Goal: Task Accomplishment & Management: Use online tool/utility

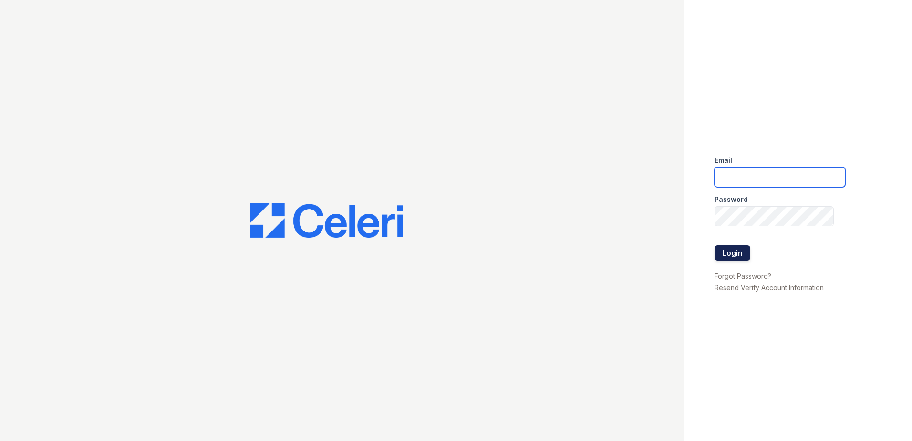
type input "[EMAIL_ADDRESS][DOMAIN_NAME]"
click at [743, 253] on button "Login" at bounding box center [732, 252] width 36 height 15
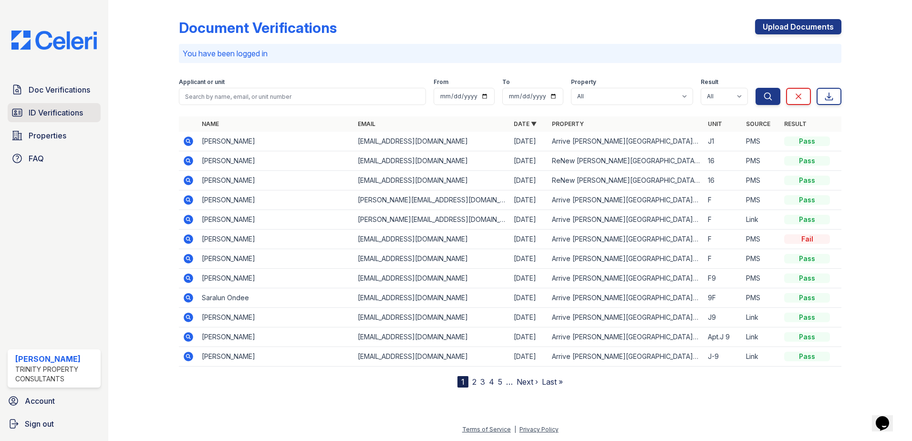
click at [59, 111] on span "ID Verifications" at bounding box center [56, 112] width 54 height 11
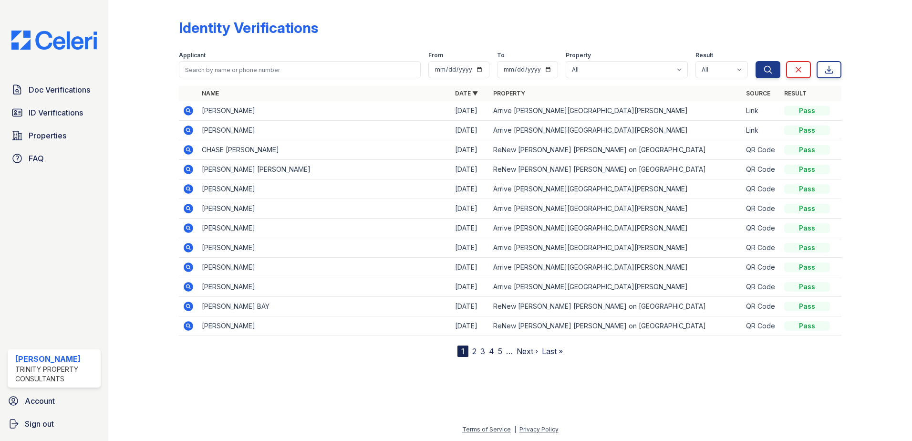
click at [137, 108] on div at bounding box center [151, 180] width 55 height 353
click at [134, 153] on div at bounding box center [151, 180] width 55 height 353
